Goal: Information Seeking & Learning: Learn about a topic

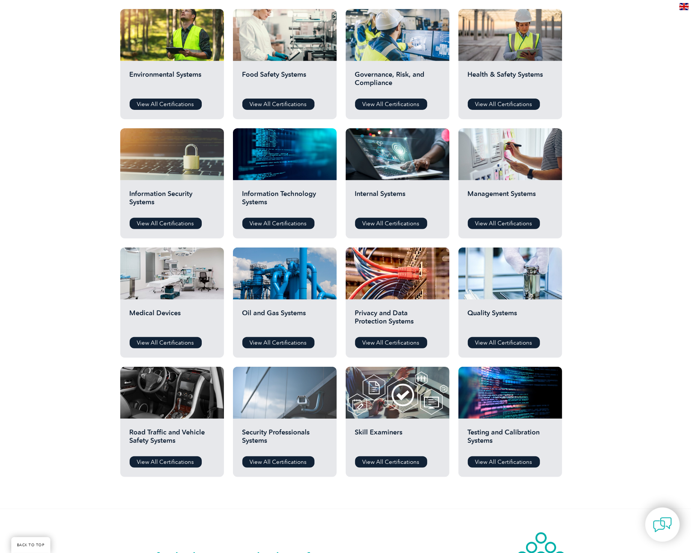
scroll to position [263, 0]
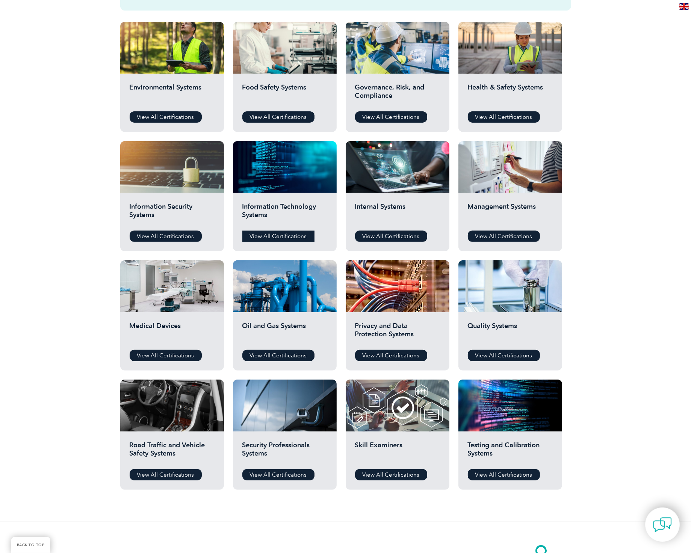
click at [268, 238] on link "View All Certifications" at bounding box center [278, 235] width 72 height 11
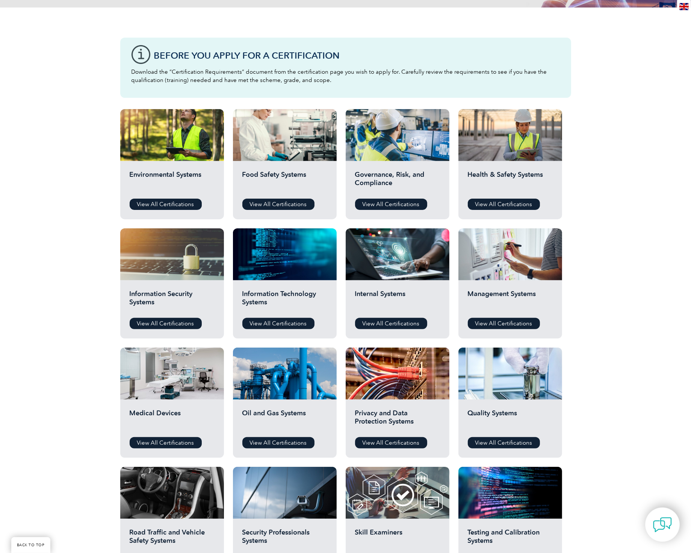
scroll to position [113, 0]
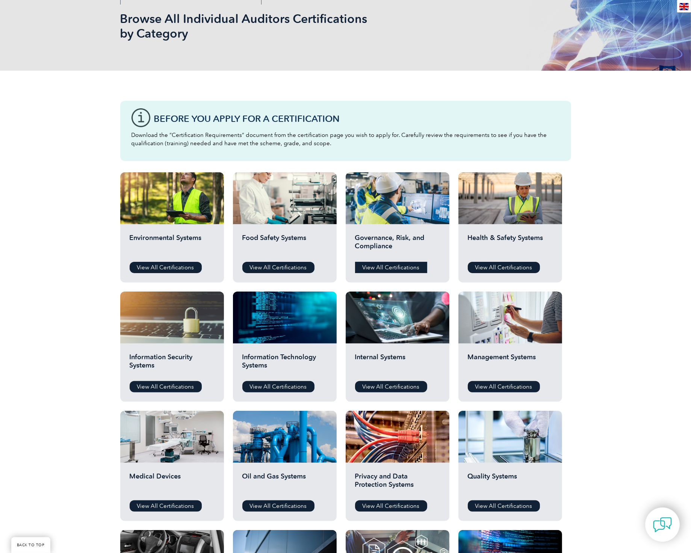
click at [384, 267] on link "View All Certifications" at bounding box center [391, 267] width 72 height 11
click at [177, 385] on link "View All Certifications" at bounding box center [166, 386] width 72 height 11
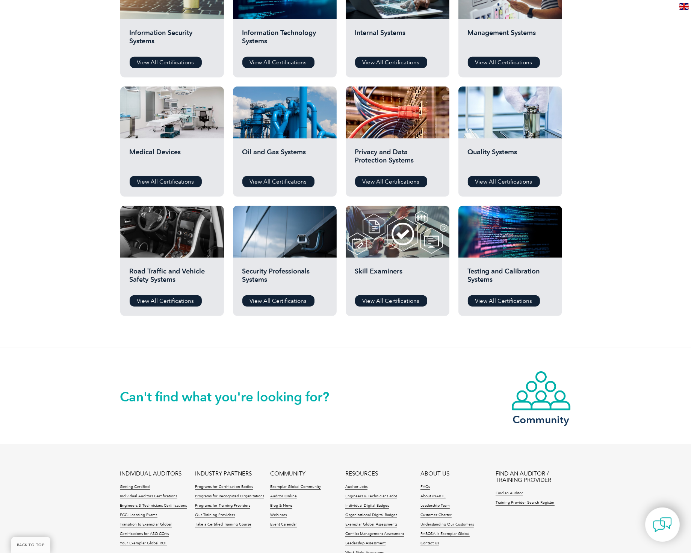
scroll to position [451, 0]
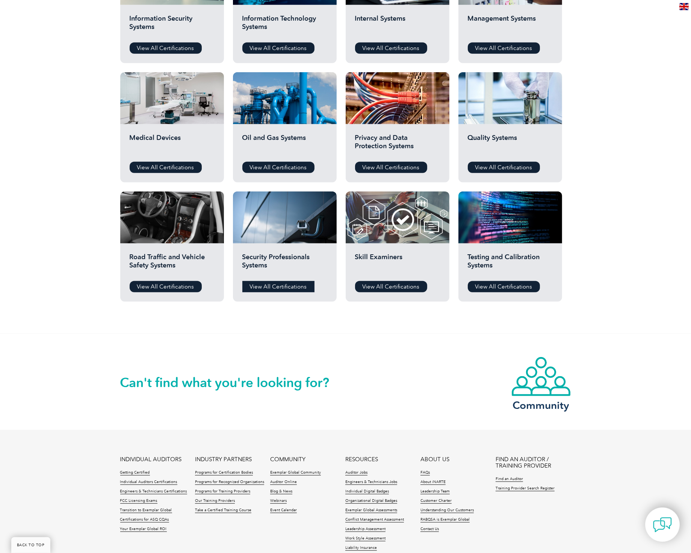
click at [273, 286] on link "View All Certifications" at bounding box center [278, 286] width 72 height 11
